Goal: Information Seeking & Learning: Learn about a topic

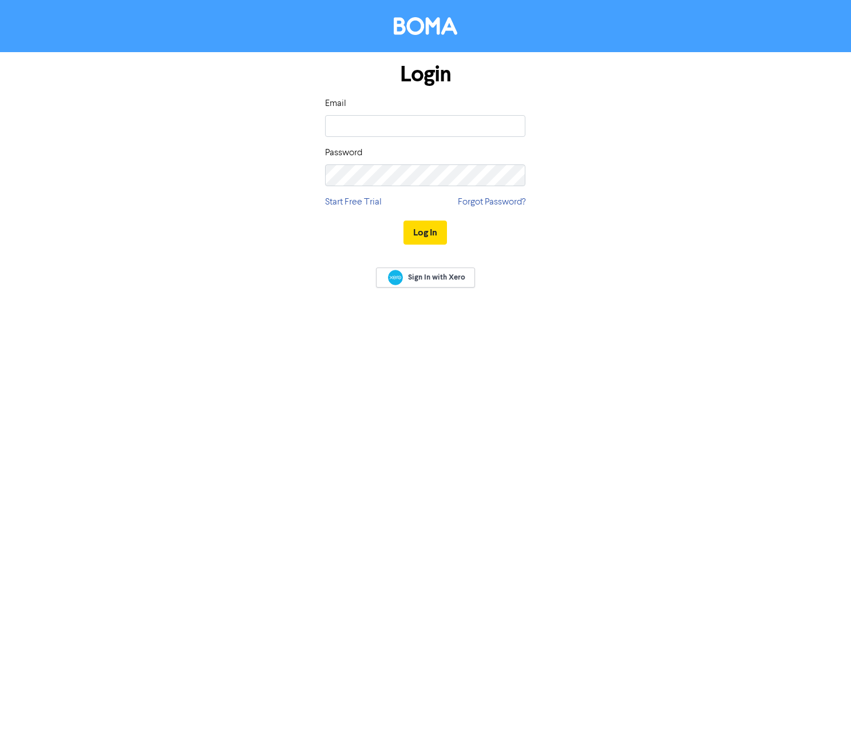
click at [430, 128] on input "email" at bounding box center [425, 126] width 200 height 22
type input "[EMAIL_ADDRESS][DOMAIN_NAME]"
click at [404, 220] on button "Log In" at bounding box center [426, 232] width 44 height 24
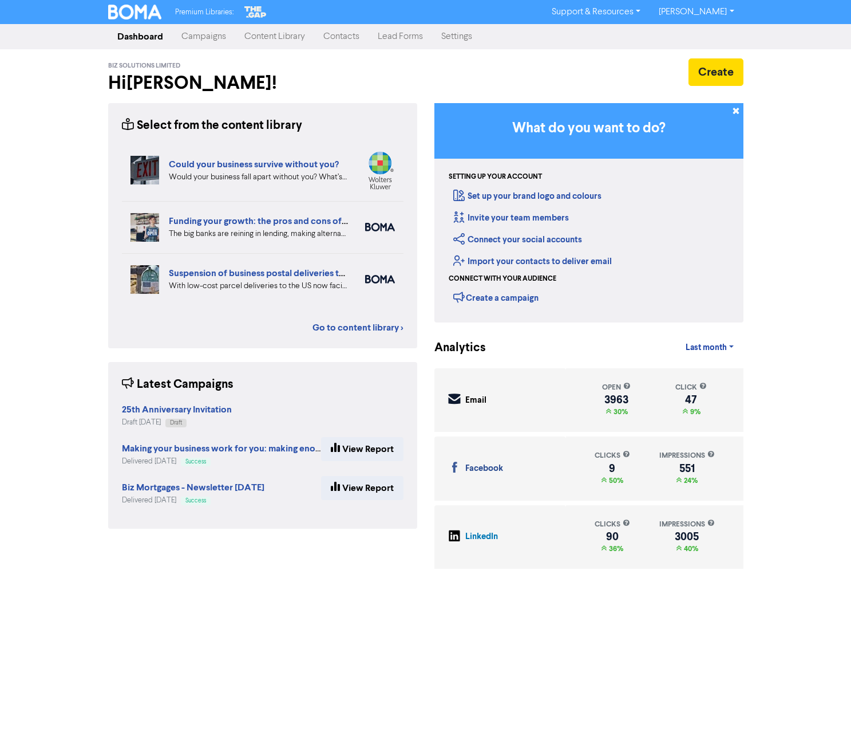
click at [271, 35] on link "Content Library" at bounding box center [274, 36] width 79 height 23
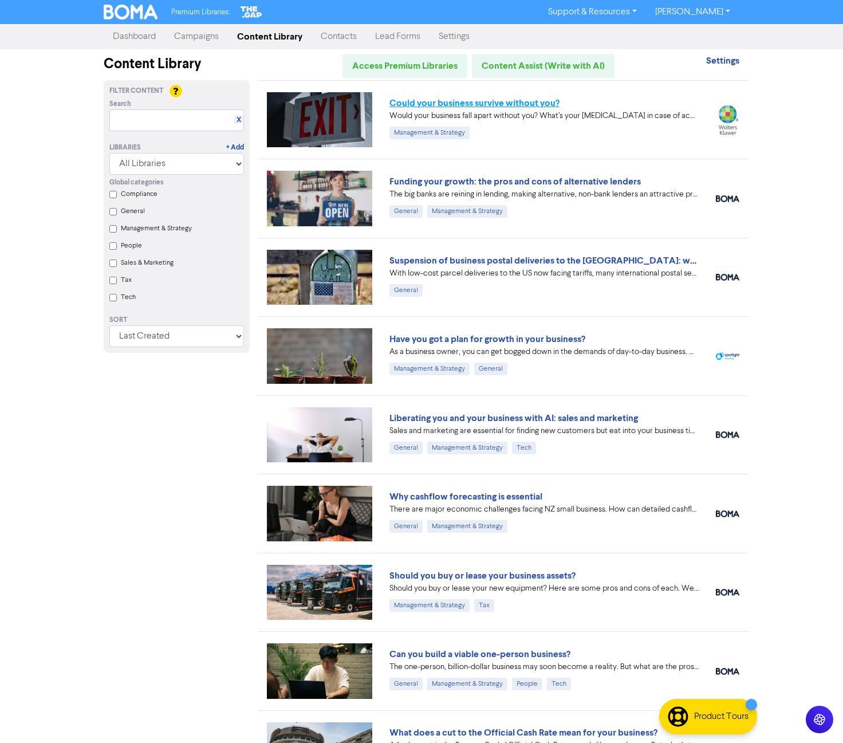
click at [523, 105] on link "Could your business survive without you?" at bounding box center [474, 102] width 170 height 11
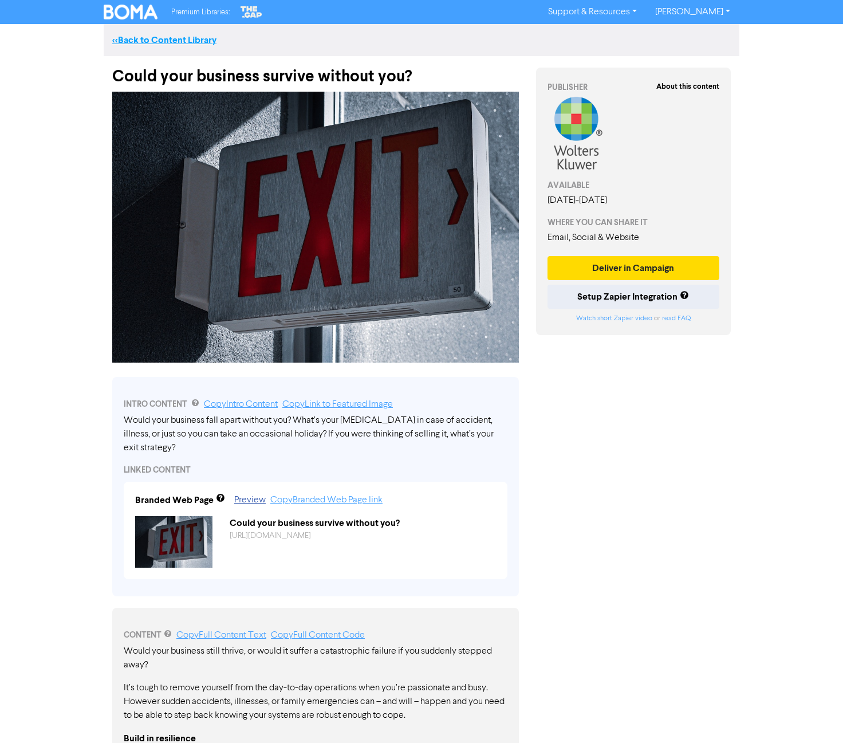
click at [140, 34] on link "<< Back to Content Library" at bounding box center [164, 39] width 104 height 11
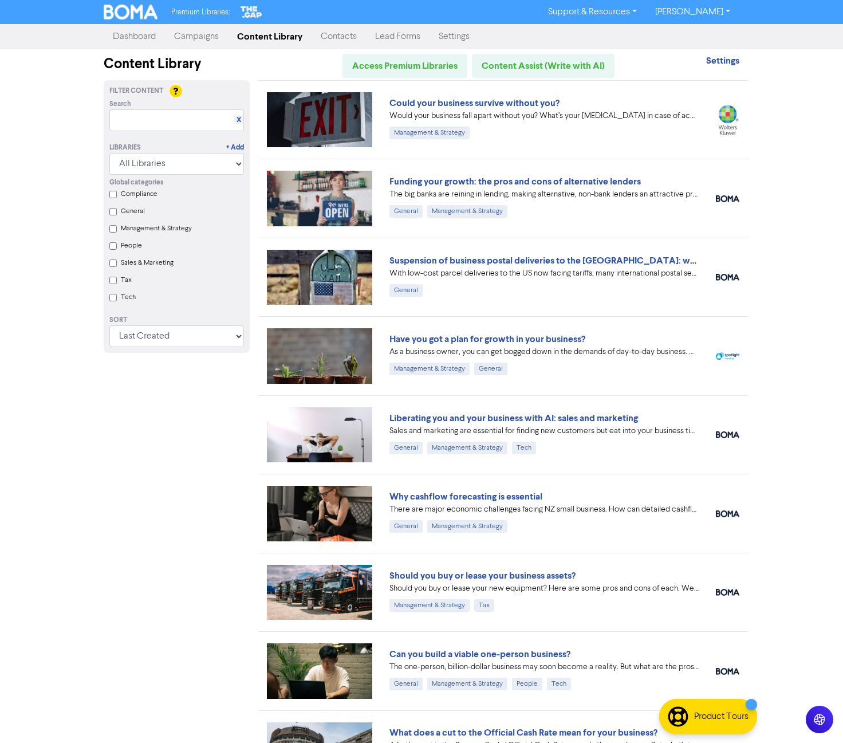
click at [184, 31] on link "Campaigns" at bounding box center [196, 36] width 63 height 23
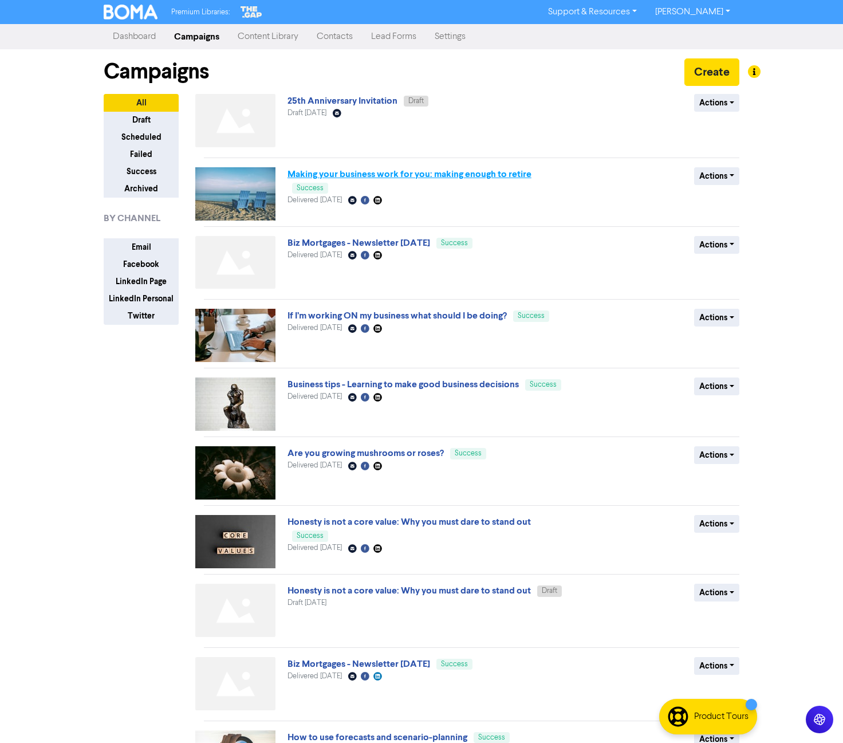
click at [360, 174] on link "Making your business work for you: making enough to retire" at bounding box center [409, 173] width 244 height 11
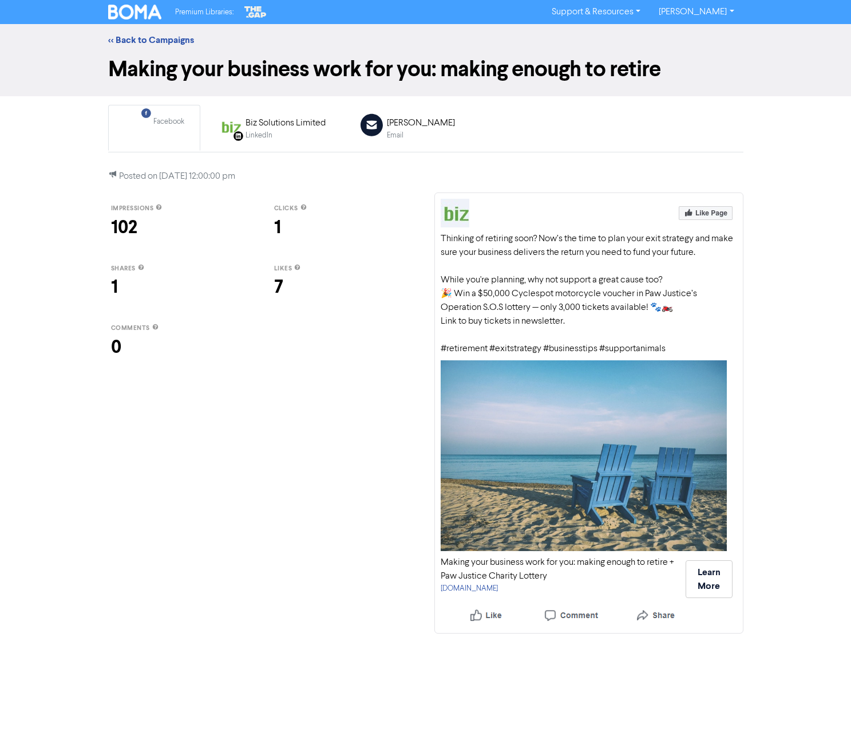
click at [590, 278] on div "Thinking of retiring soon? Now’s the time to plan your exit strategy and make s…" at bounding box center [589, 294] width 297 height 124
click at [714, 582] on button "Learn More" at bounding box center [709, 579] width 47 height 38
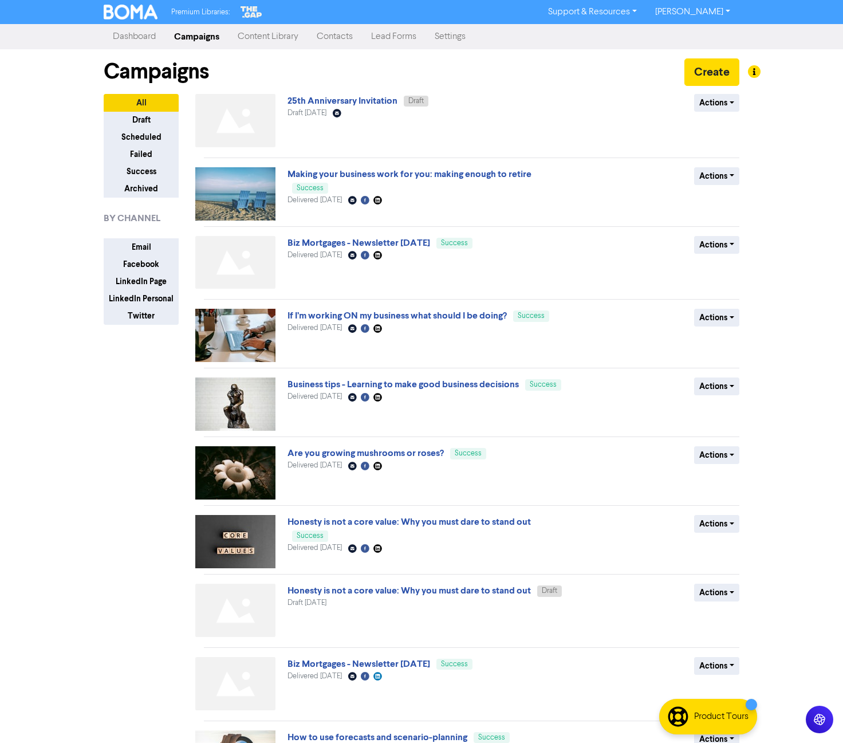
click at [274, 42] on link "Content Library" at bounding box center [267, 36] width 79 height 23
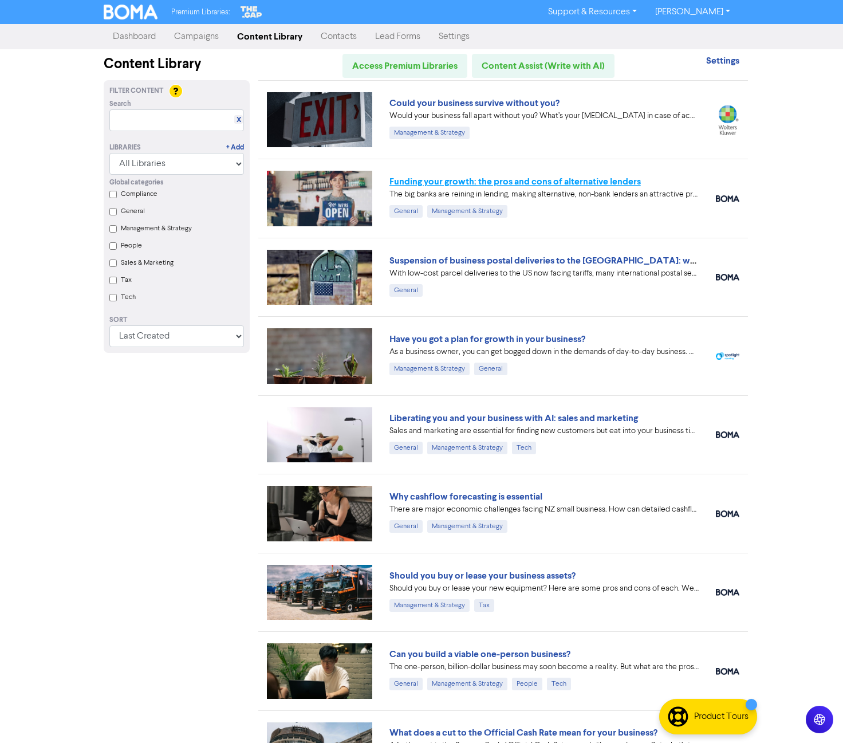
click at [603, 182] on link "Funding your growth: the pros and cons of alternative lenders" at bounding box center [514, 181] width 251 height 11
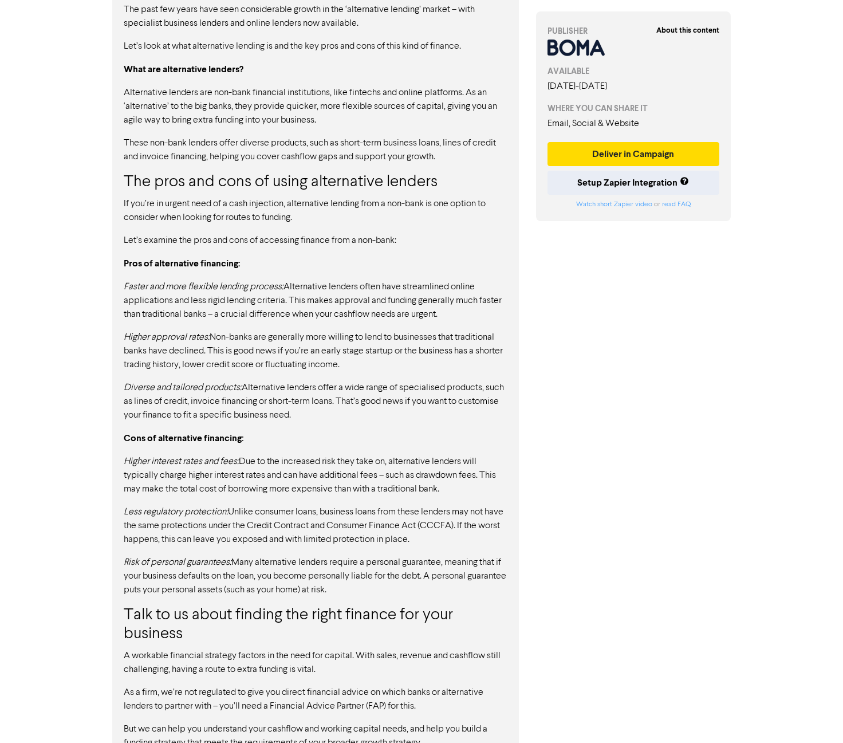
scroll to position [802, 0]
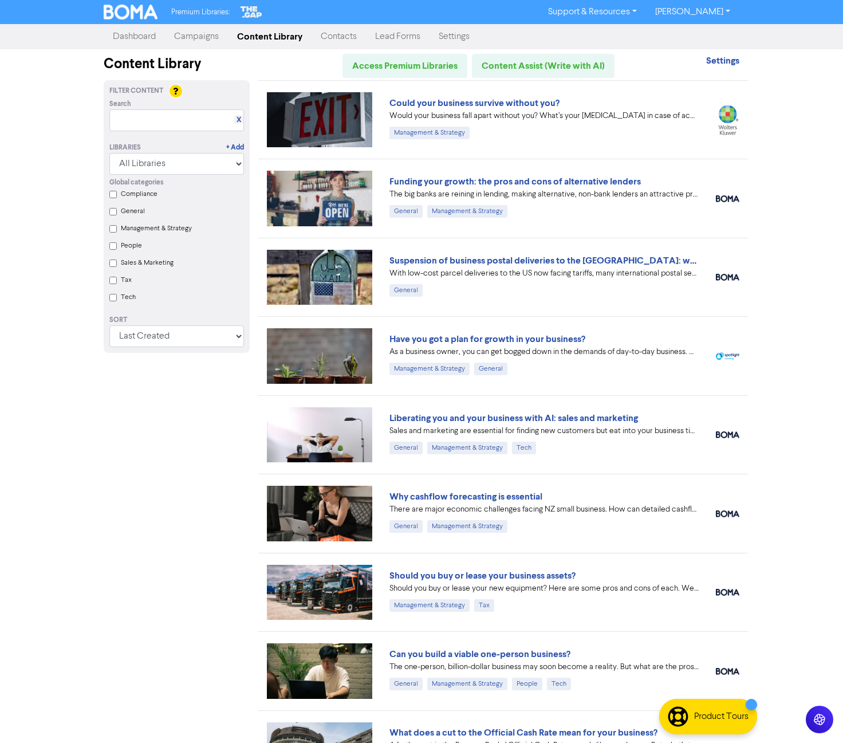
click at [199, 32] on link "Campaigns" at bounding box center [196, 36] width 63 height 23
click at [324, 38] on link "Contacts" at bounding box center [338, 36] width 54 height 23
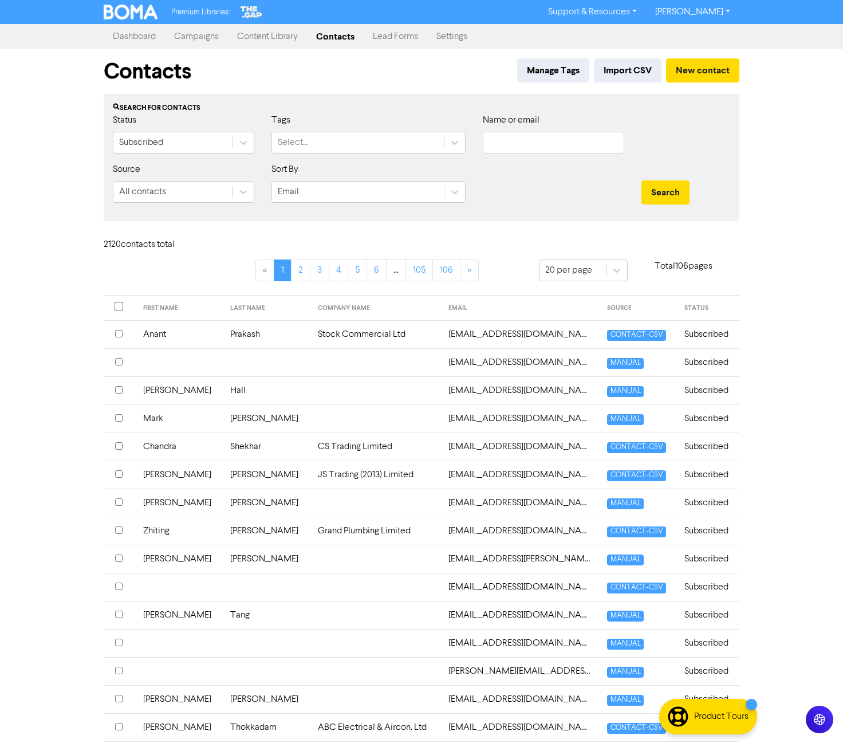
click at [275, 41] on link "Content Library" at bounding box center [267, 36] width 79 height 23
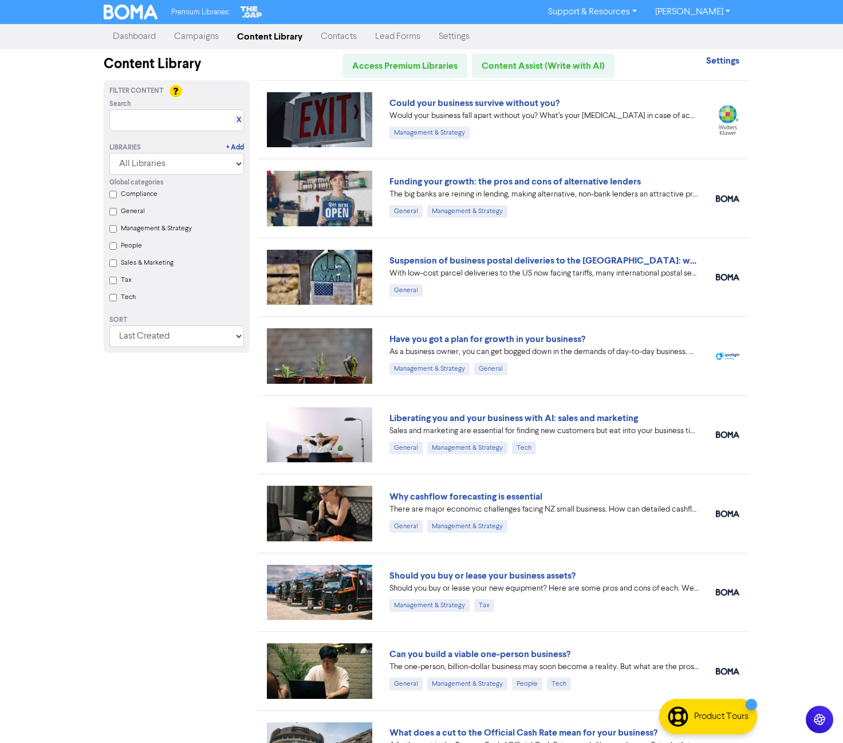
click at [392, 39] on link "Lead Forms" at bounding box center [398, 36] width 64 height 23
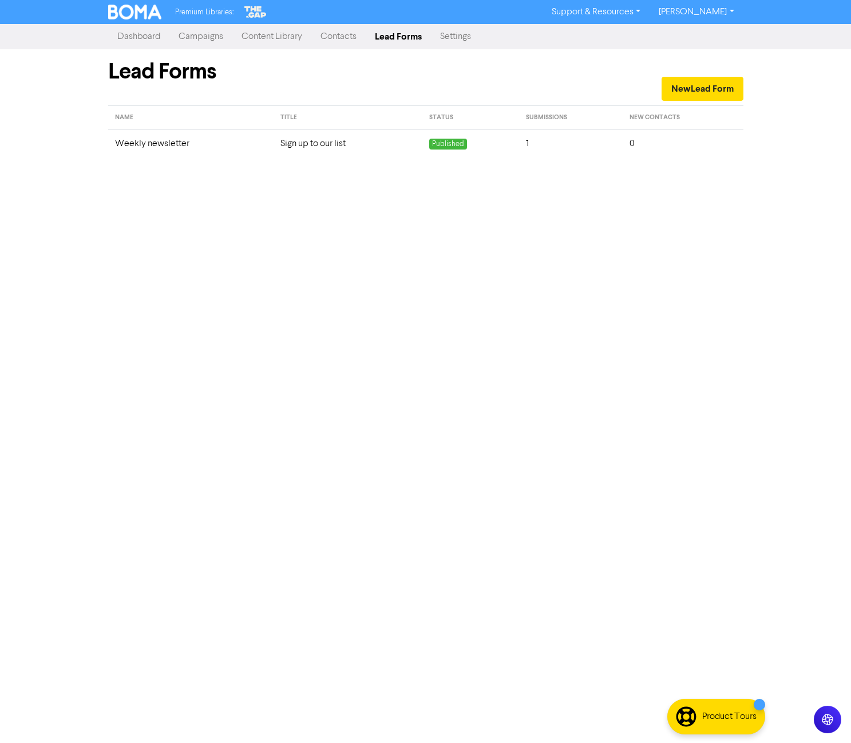
click at [255, 36] on link "Content Library" at bounding box center [271, 36] width 79 height 23
